Goal: Navigation & Orientation: Find specific page/section

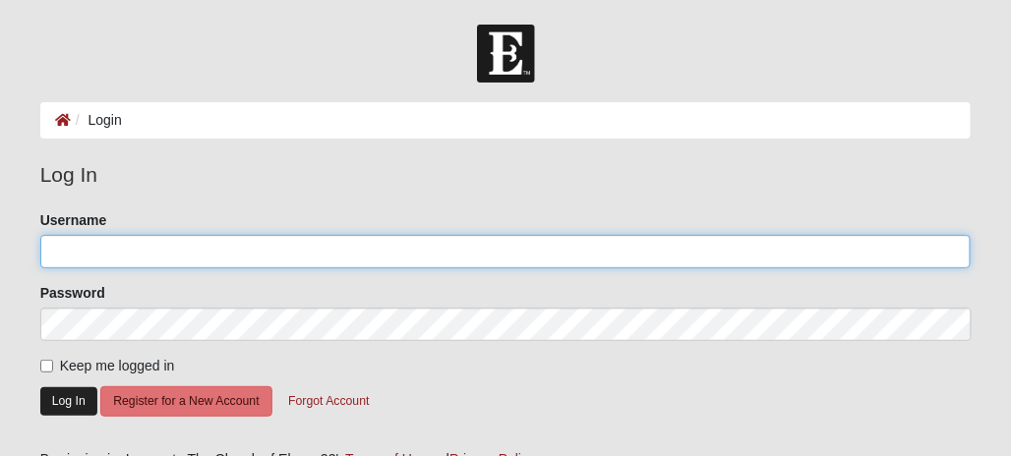
type input "Whitepiner71"
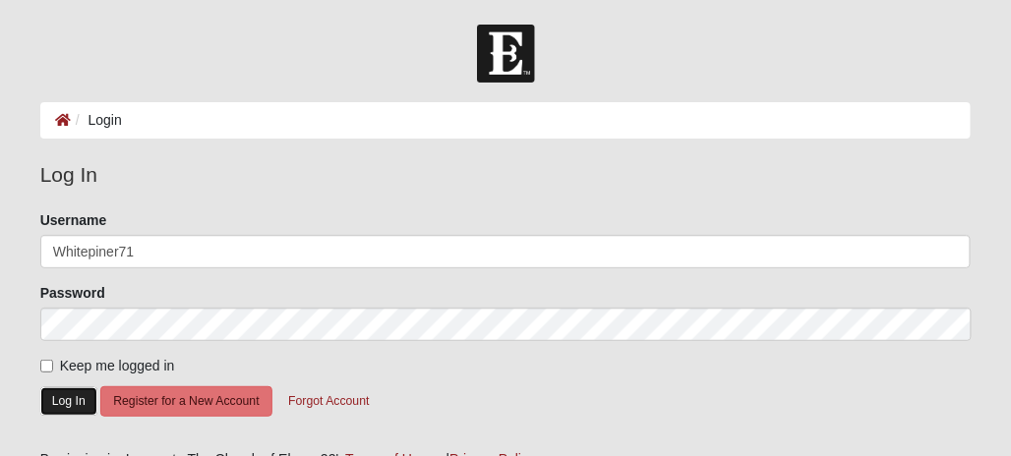
click at [57, 396] on button "Log In" at bounding box center [68, 401] width 57 height 29
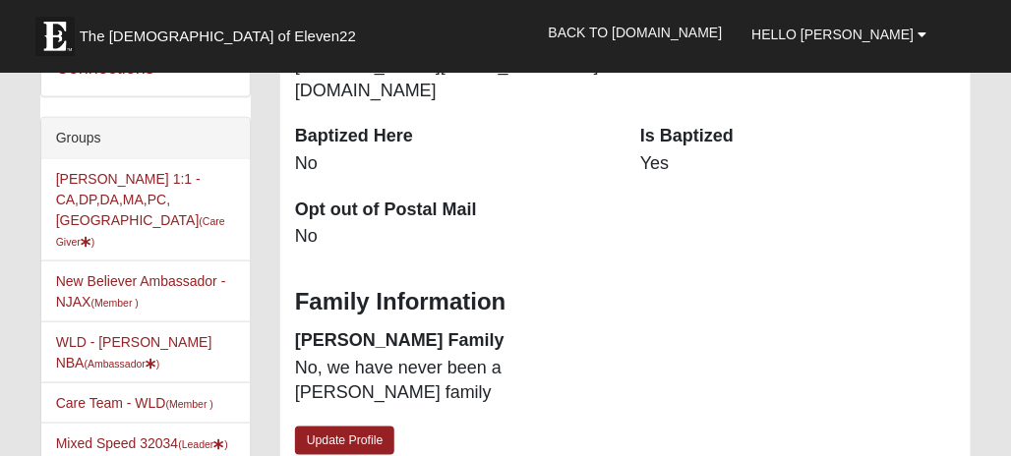
scroll to position [393, 0]
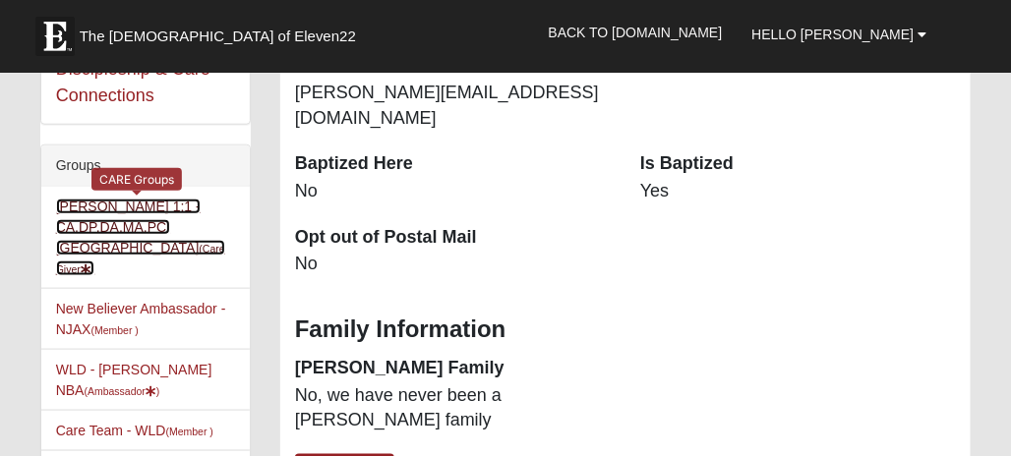
click at [112, 228] on link "Jim Speed 1:1 -CA,DP,DA,MA,PC,SA (Care Giver )" at bounding box center [140, 238] width 169 height 78
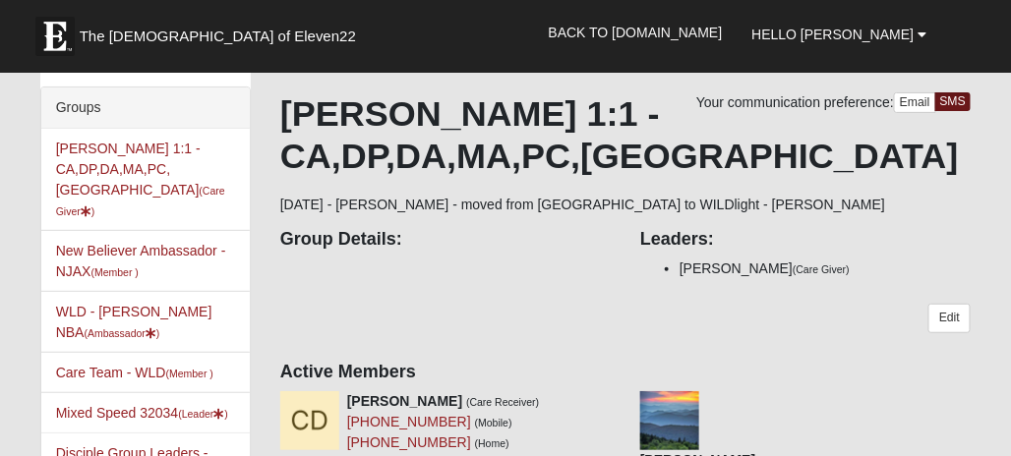
scroll to position [98, 0]
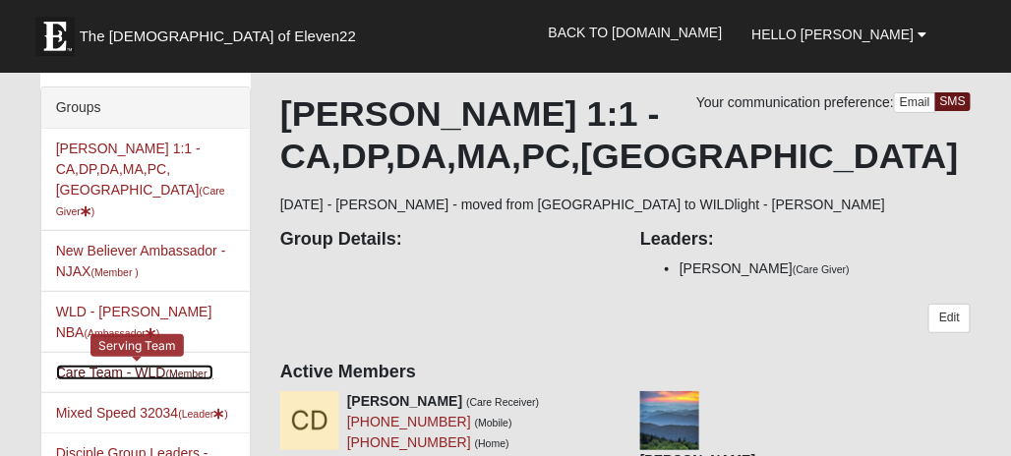
click at [113, 365] on link "Care Team - WLD (Member )" at bounding box center [134, 373] width 157 height 16
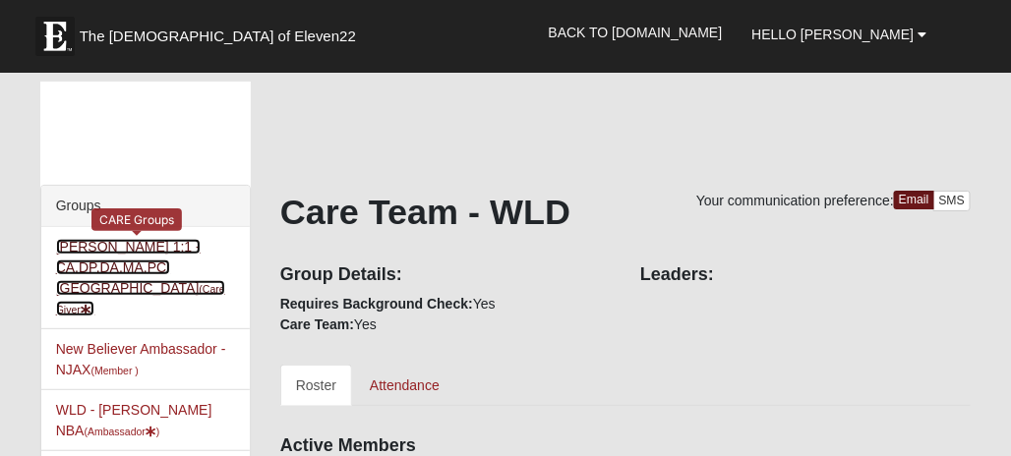
click at [124, 259] on link "[PERSON_NAME] 1:1 -CA,DP,DA,MA,PC,SA (Care Giver )" at bounding box center [140, 278] width 169 height 78
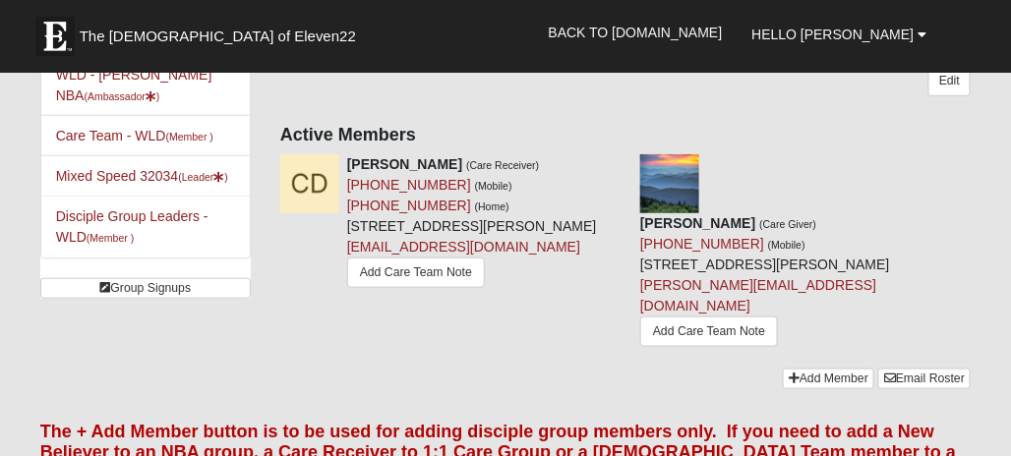
scroll to position [295, 0]
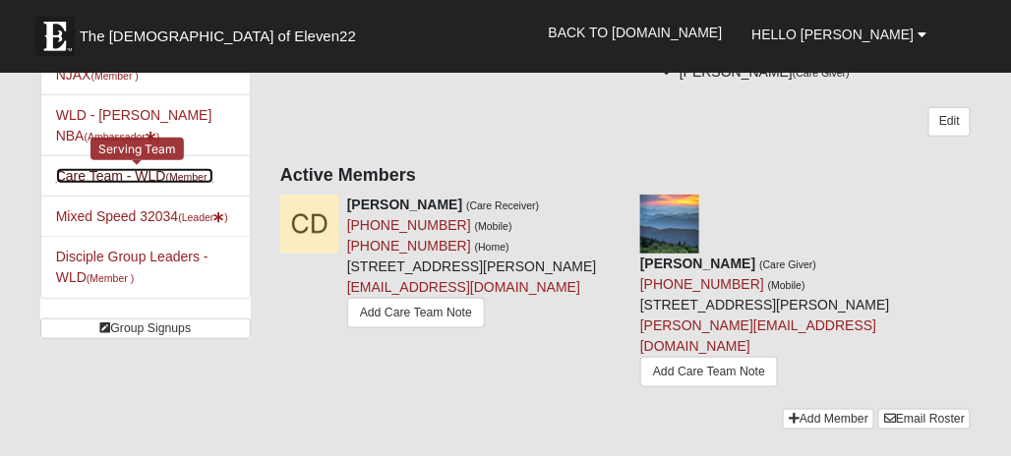
click at [107, 168] on link "Care Team - WLD (Member )" at bounding box center [134, 176] width 157 height 16
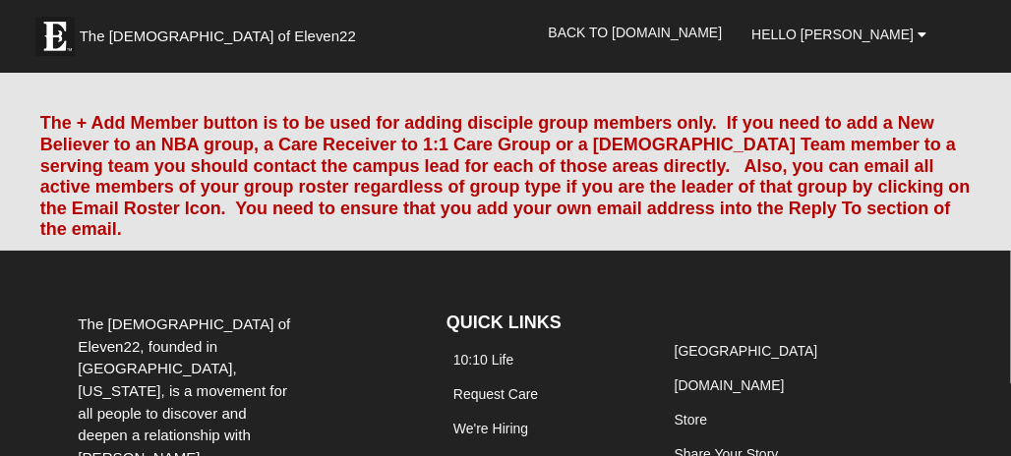
scroll to position [1573, 0]
